Goal: Transaction & Acquisition: Subscribe to service/newsletter

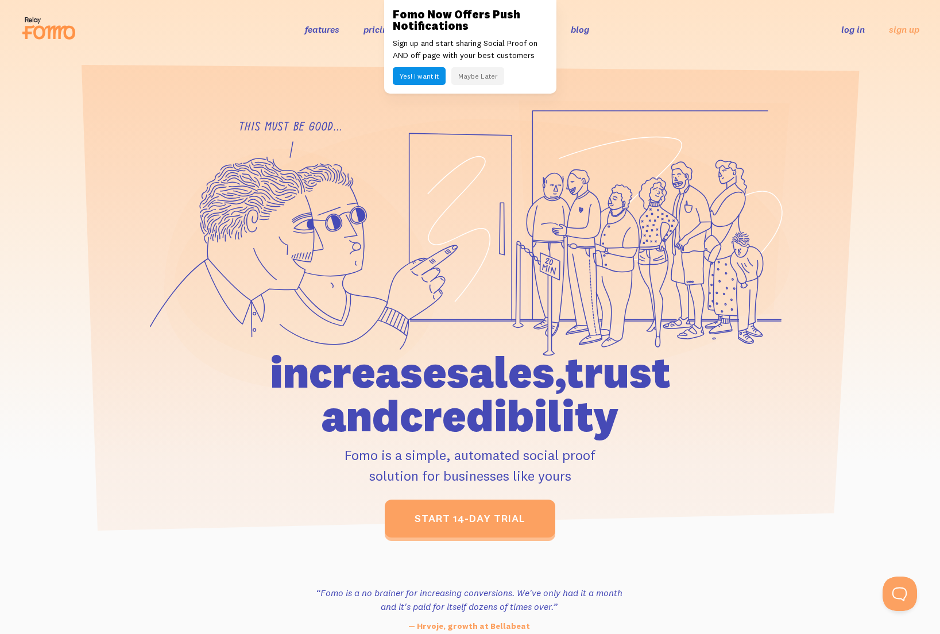
click at [469, 83] on button "Maybe Later" at bounding box center [477, 76] width 53 height 18
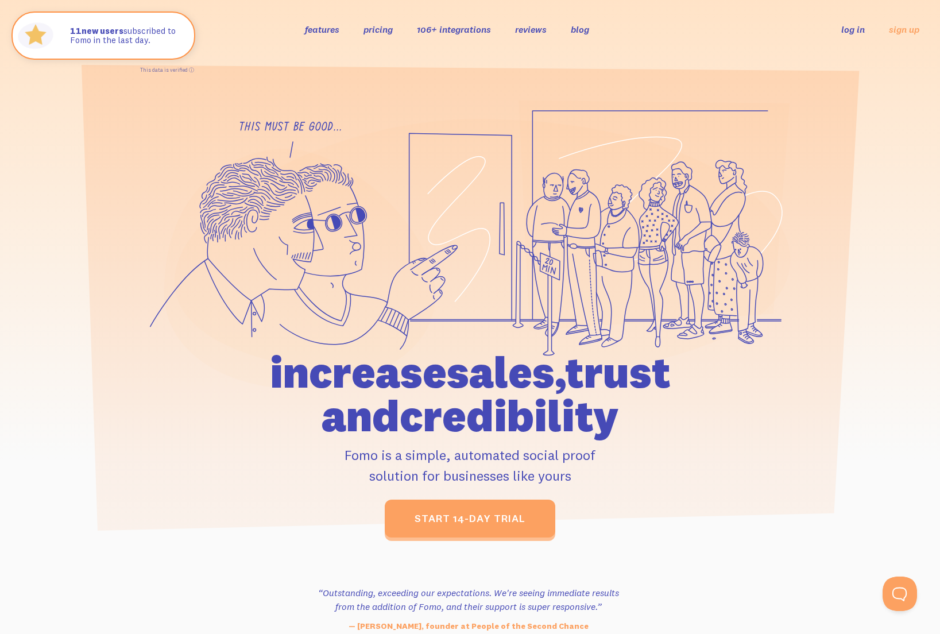
click at [456, 37] on div "features pricing 106+ integrations reviews blog log in sign up log in sign up" at bounding box center [470, 29] width 898 height 31
click at [457, 31] on link "106+ integrations" at bounding box center [454, 29] width 74 height 11
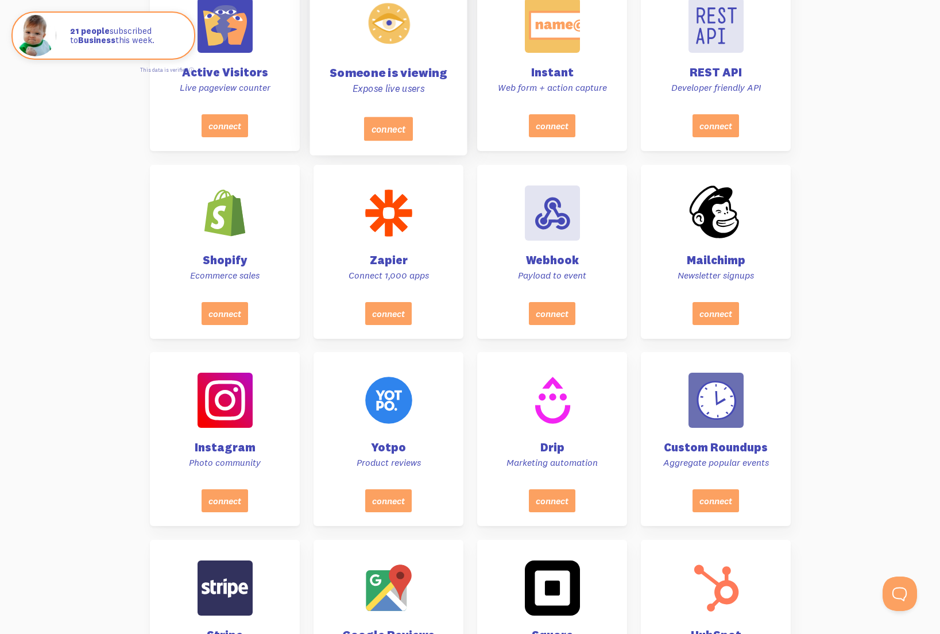
scroll to position [483, 0]
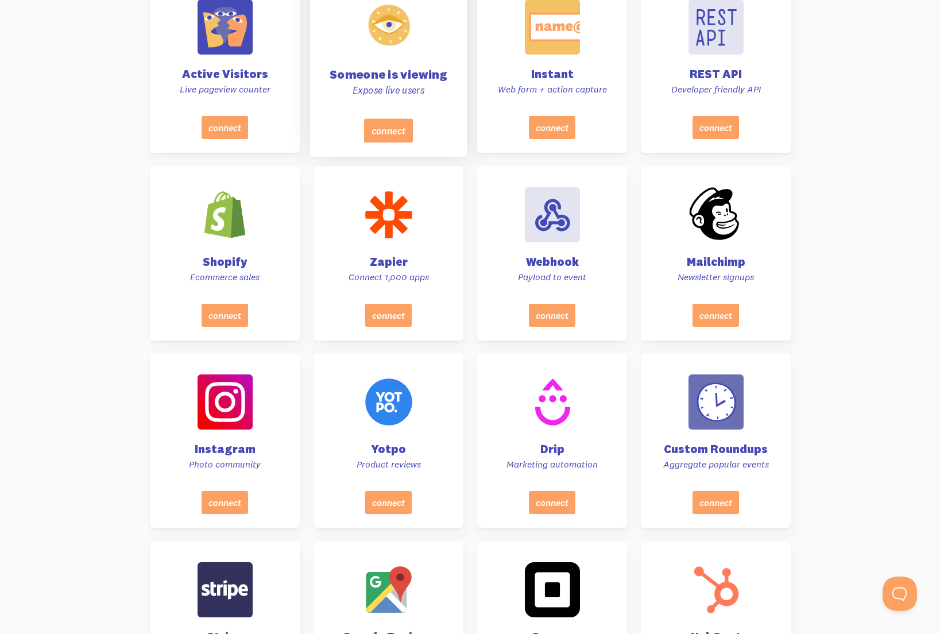
click at [394, 83] on div "Someone is viewing Expose live users" at bounding box center [388, 50] width 129 height 137
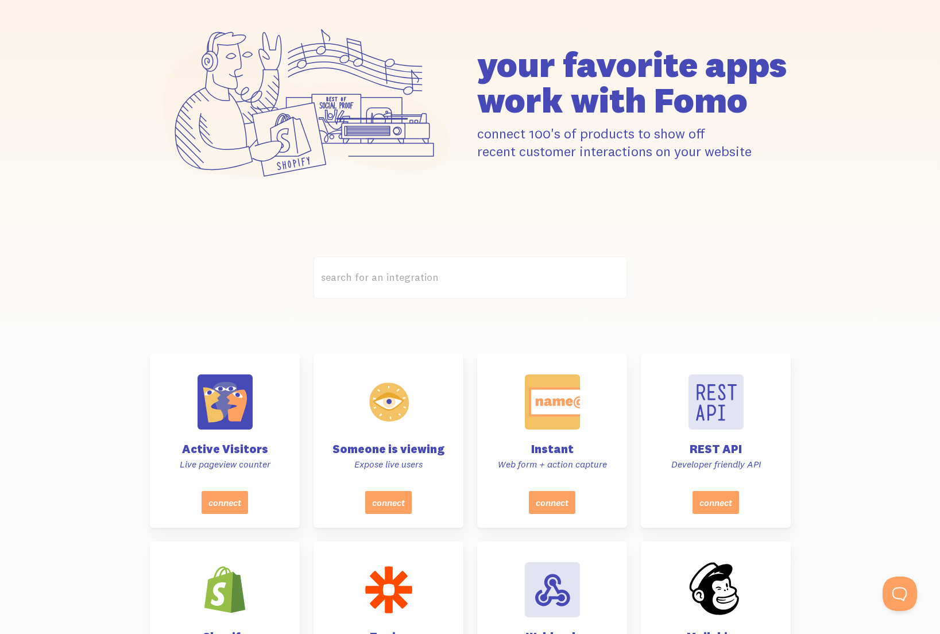
scroll to position [0, 0]
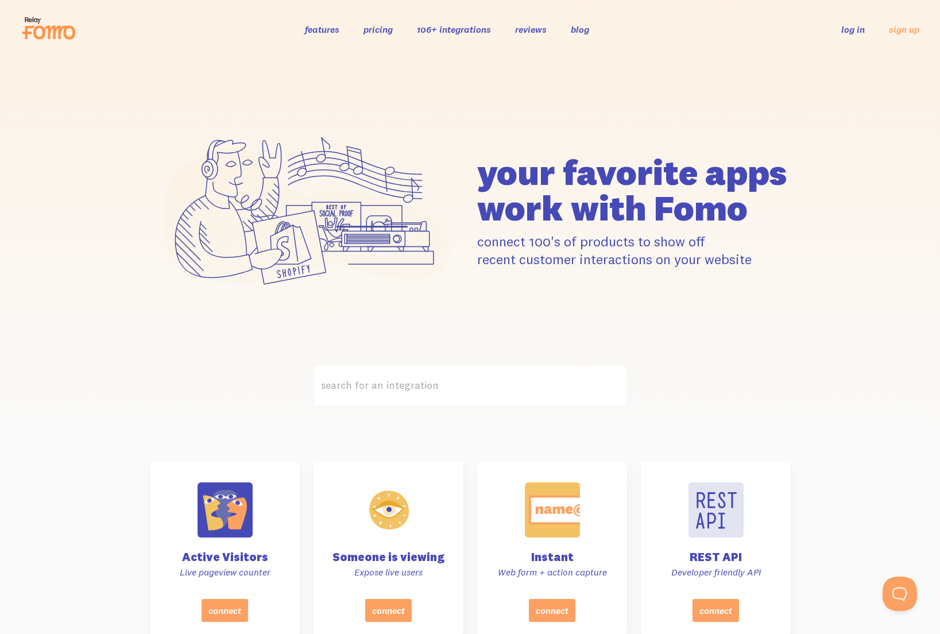
click at [385, 32] on link "pricing" at bounding box center [377, 29] width 29 height 11
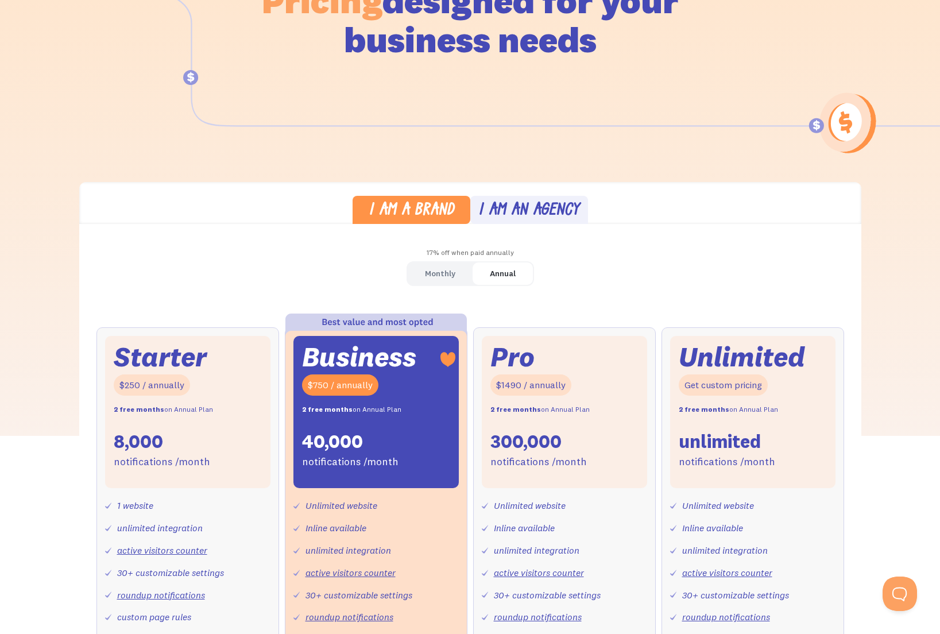
scroll to position [213, 0]
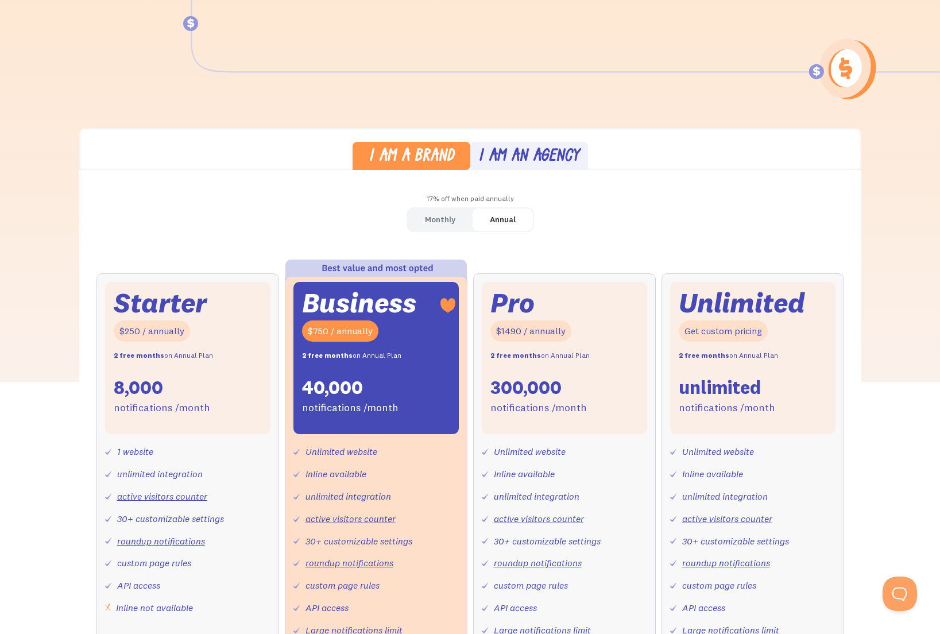
click at [459, 220] on link "Monthly" at bounding box center [440, 219] width 65 height 22
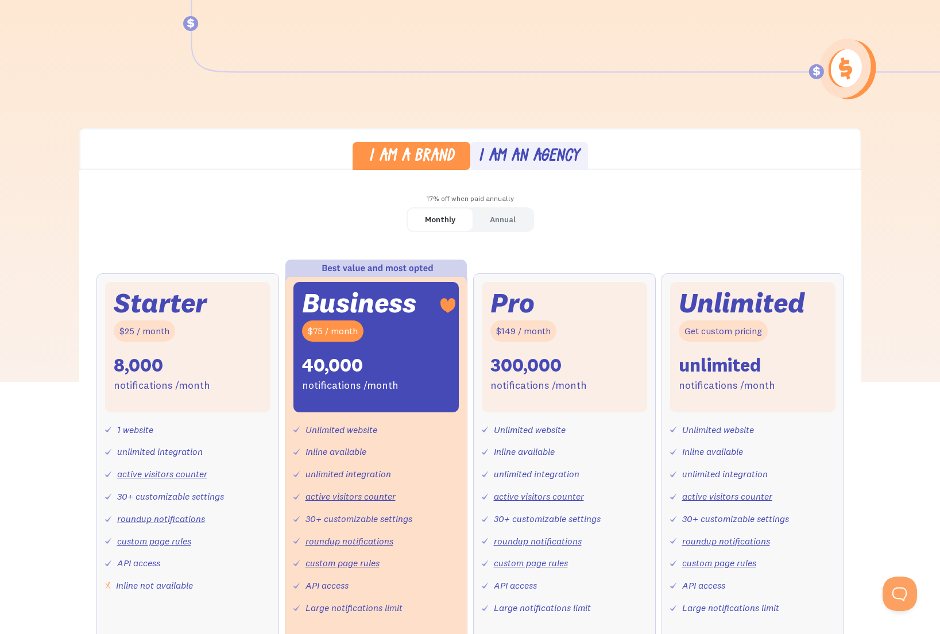
click at [443, 226] on div "Monthly" at bounding box center [440, 219] width 30 height 17
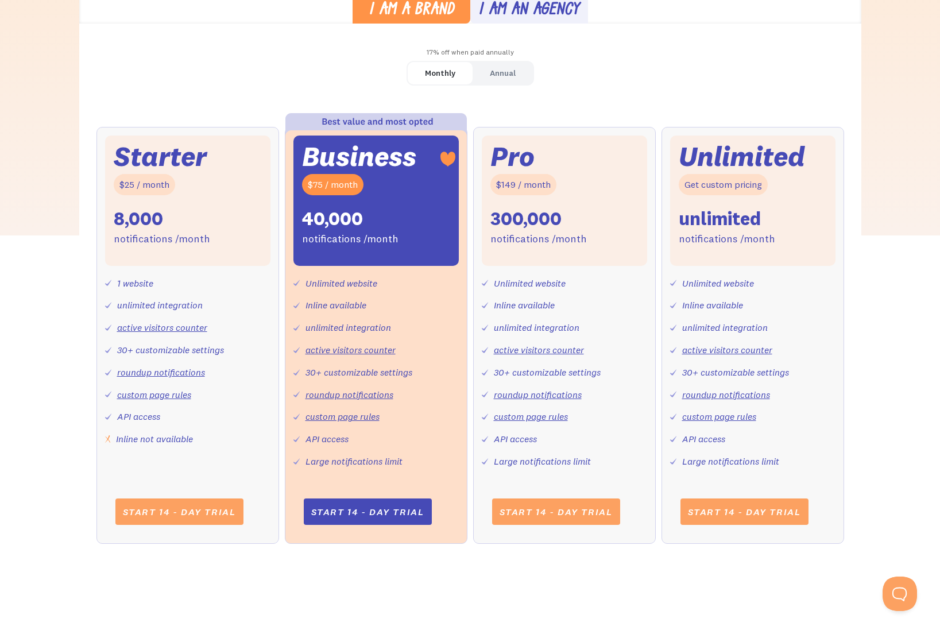
scroll to position [360, 0]
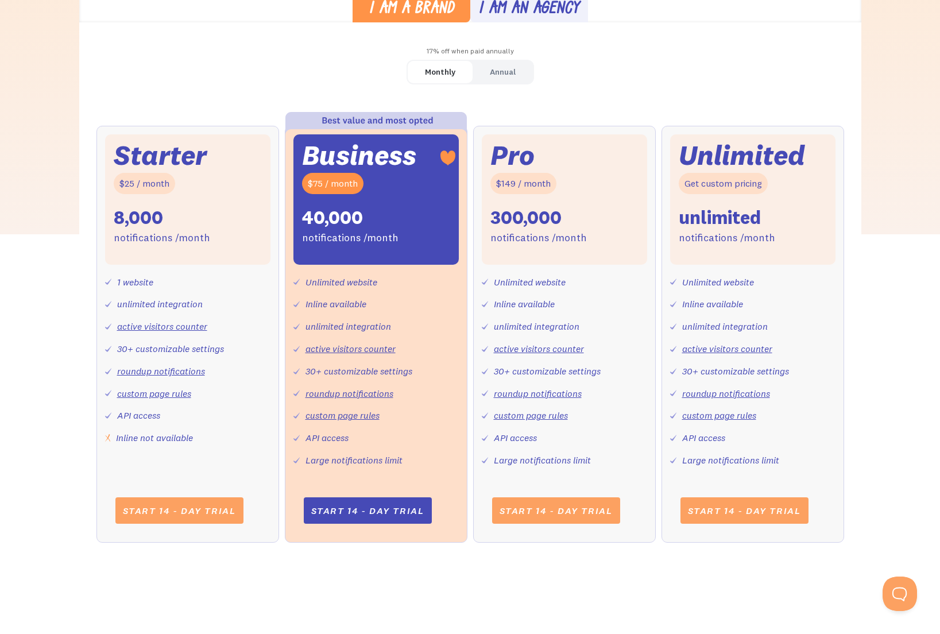
click at [479, 131] on div "Pro $149 / month 300,000 notifications /month Unlimited website Inline availabl…" at bounding box center [564, 334] width 183 height 417
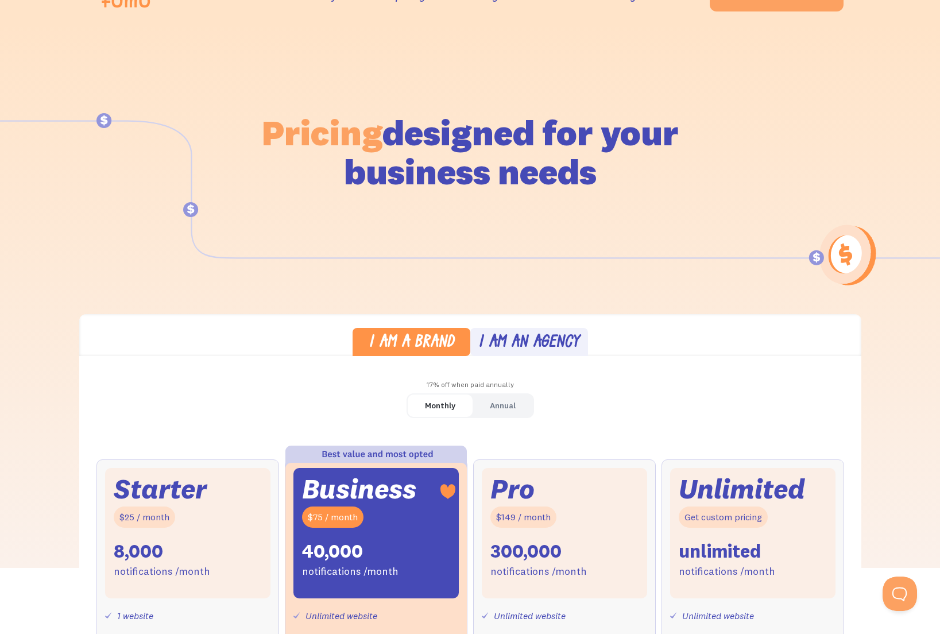
scroll to position [0, 0]
